Goal: Find specific page/section: Find specific page/section

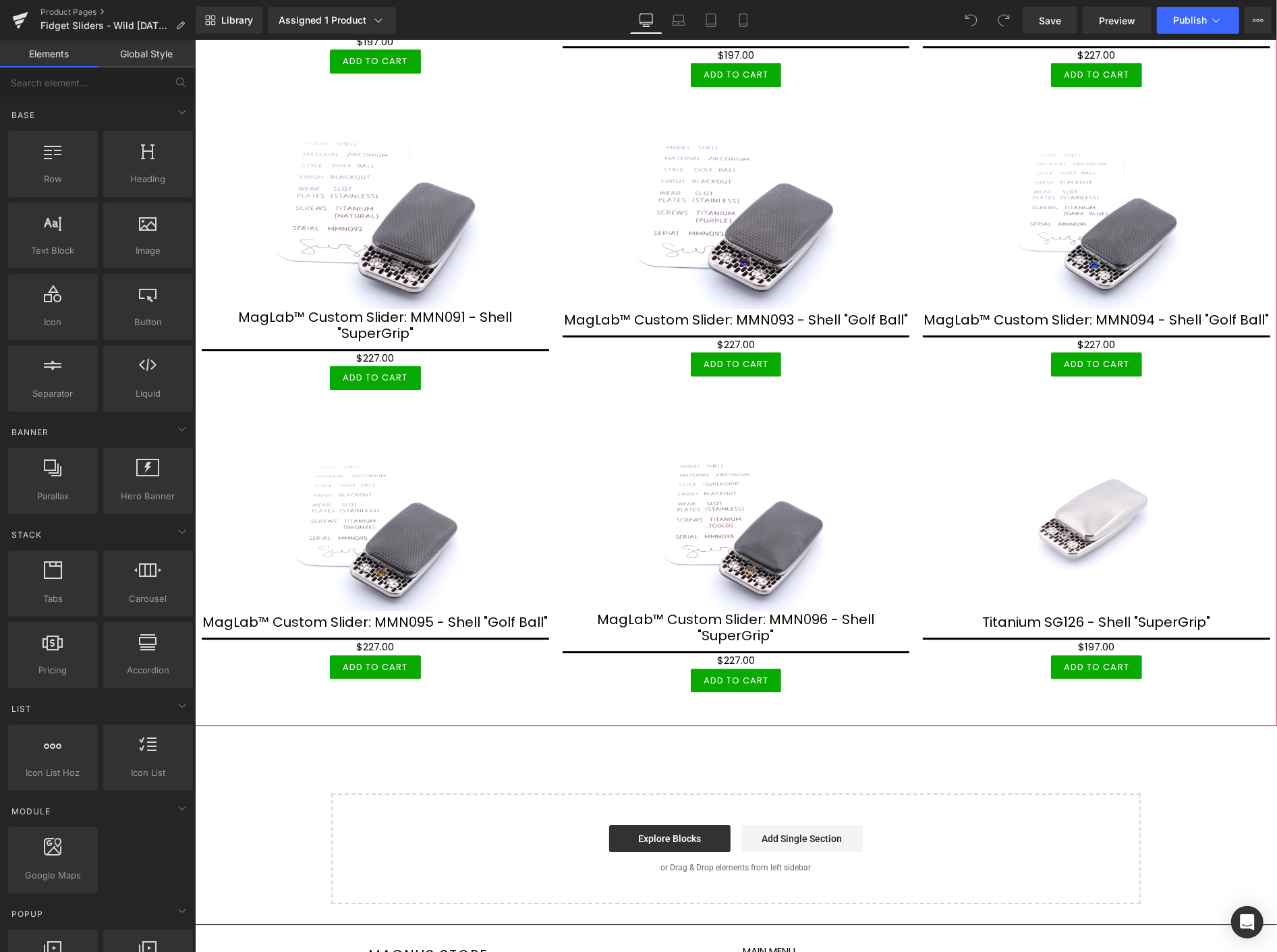
scroll to position [2755, 0]
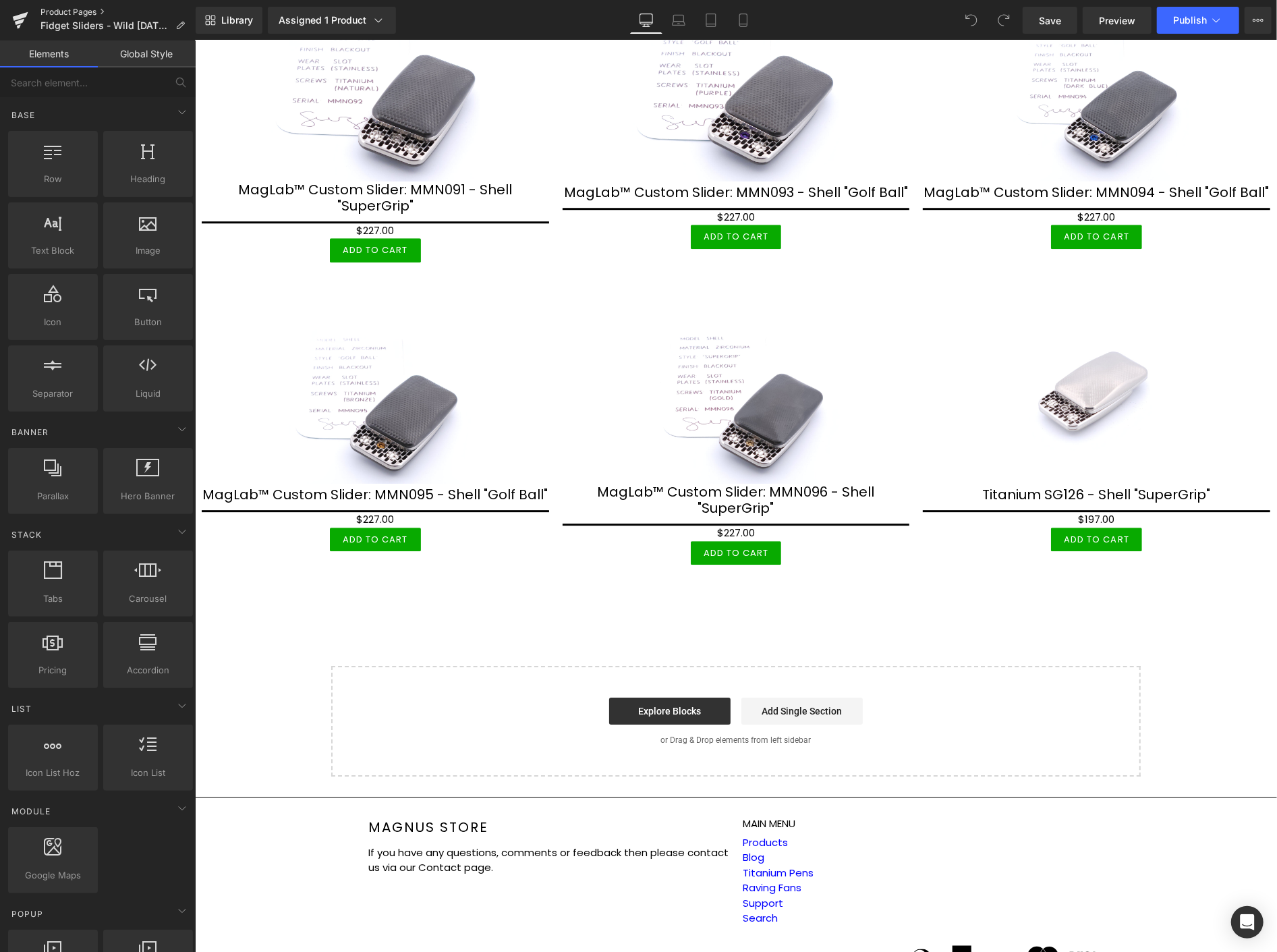
click at [59, 8] on link "Product Pages" at bounding box center [118, 12] width 155 height 11
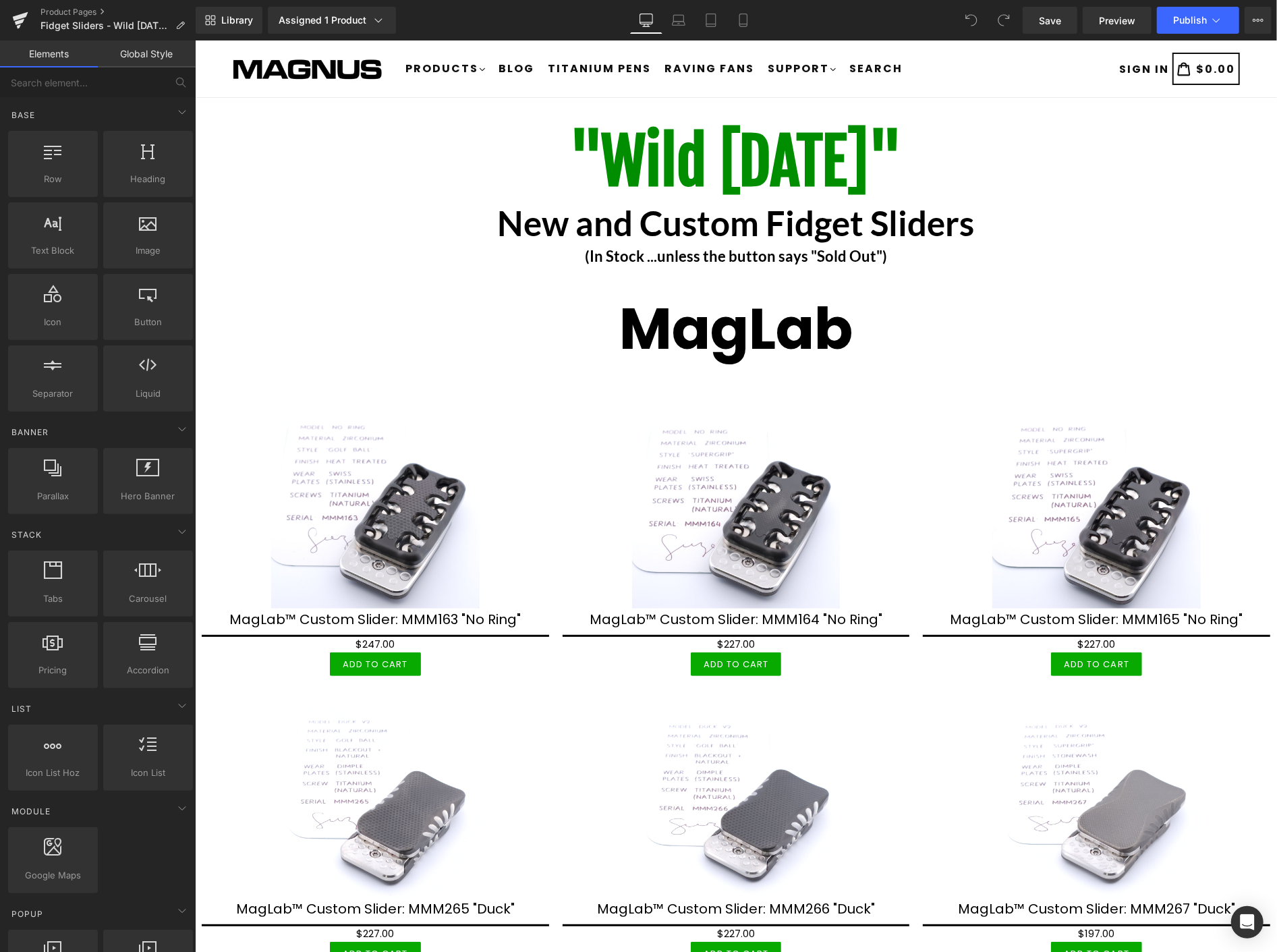
click at [209, 95] on header "expand/collapse Products .cls-1{fill:#231f20} Pens Fidget Sliders Fidget Slider…" at bounding box center [736, 68] width 1082 height 58
